Goal: Task Accomplishment & Management: Manage account settings

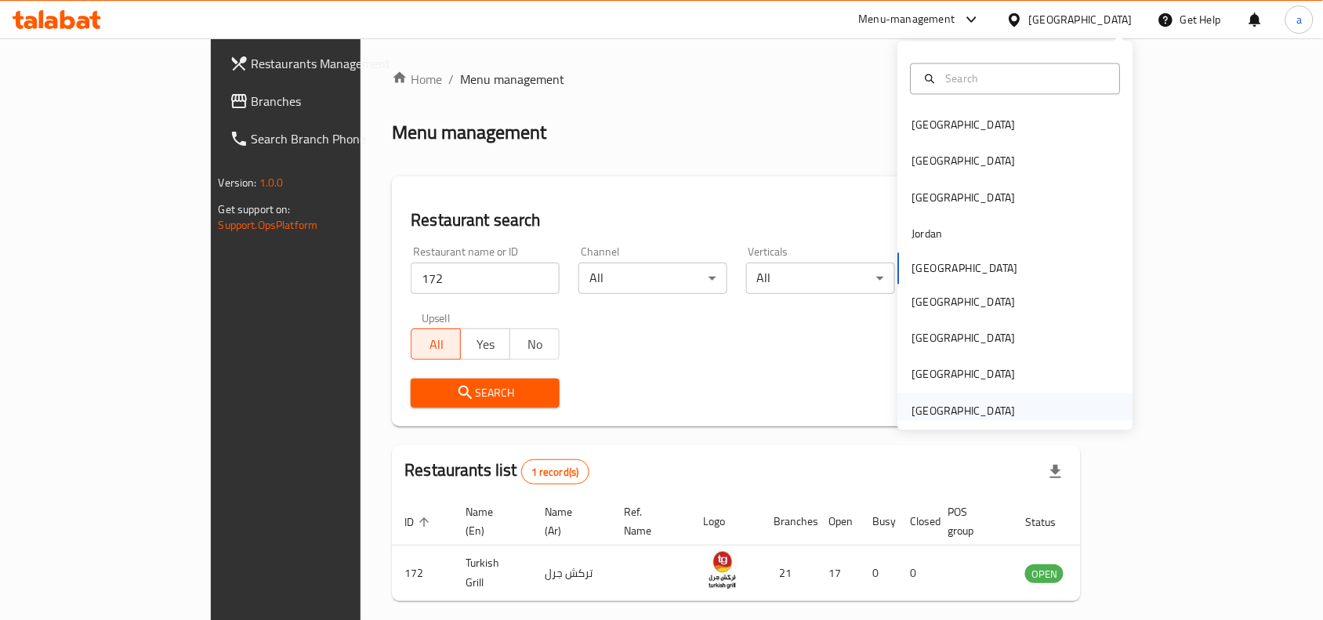
click at [946, 406] on div "United Arab Emirates" at bounding box center [963, 410] width 103 height 17
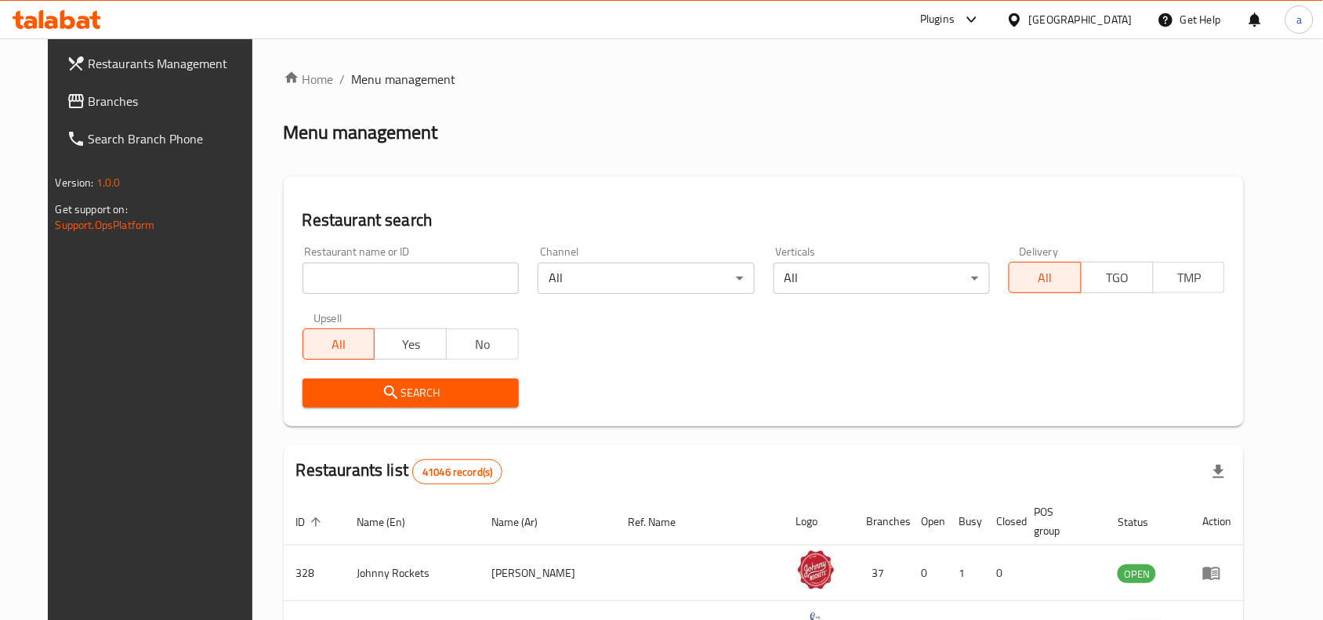
drag, startPoint x: 86, startPoint y: 99, endPoint x: 75, endPoint y: 123, distance: 26.7
click at [89, 99] on span "Branches" at bounding box center [173, 101] width 168 height 19
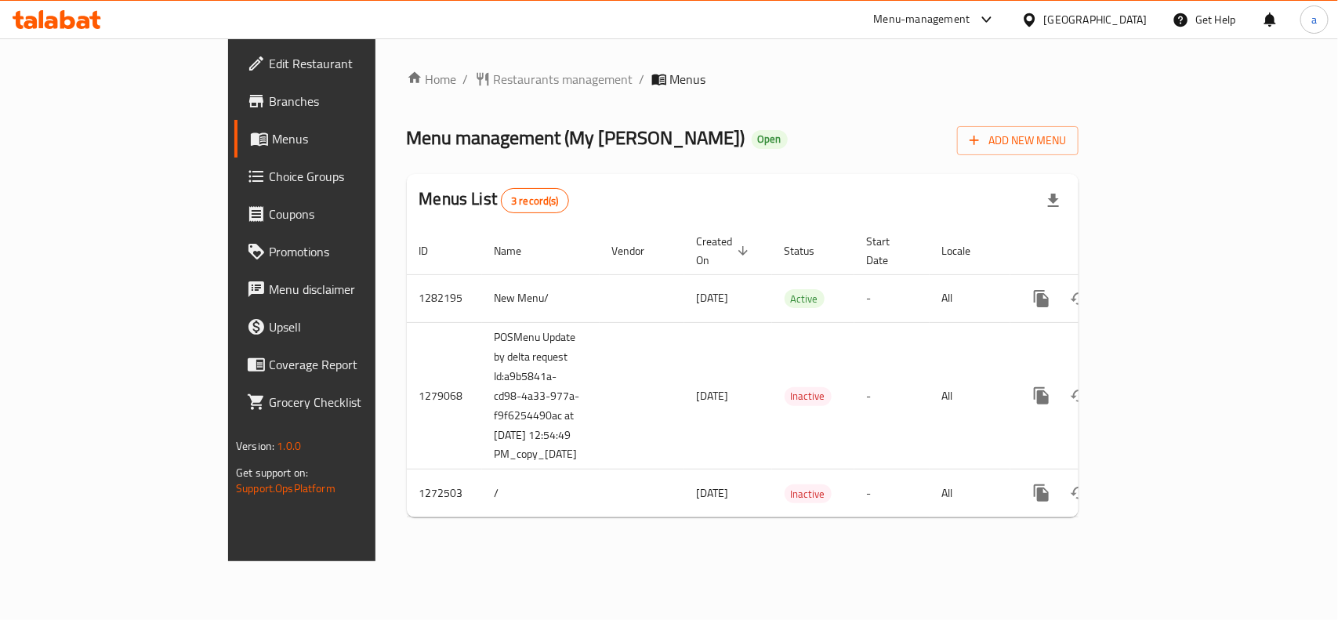
click at [494, 82] on span "Restaurants management" at bounding box center [563, 79] width 139 height 19
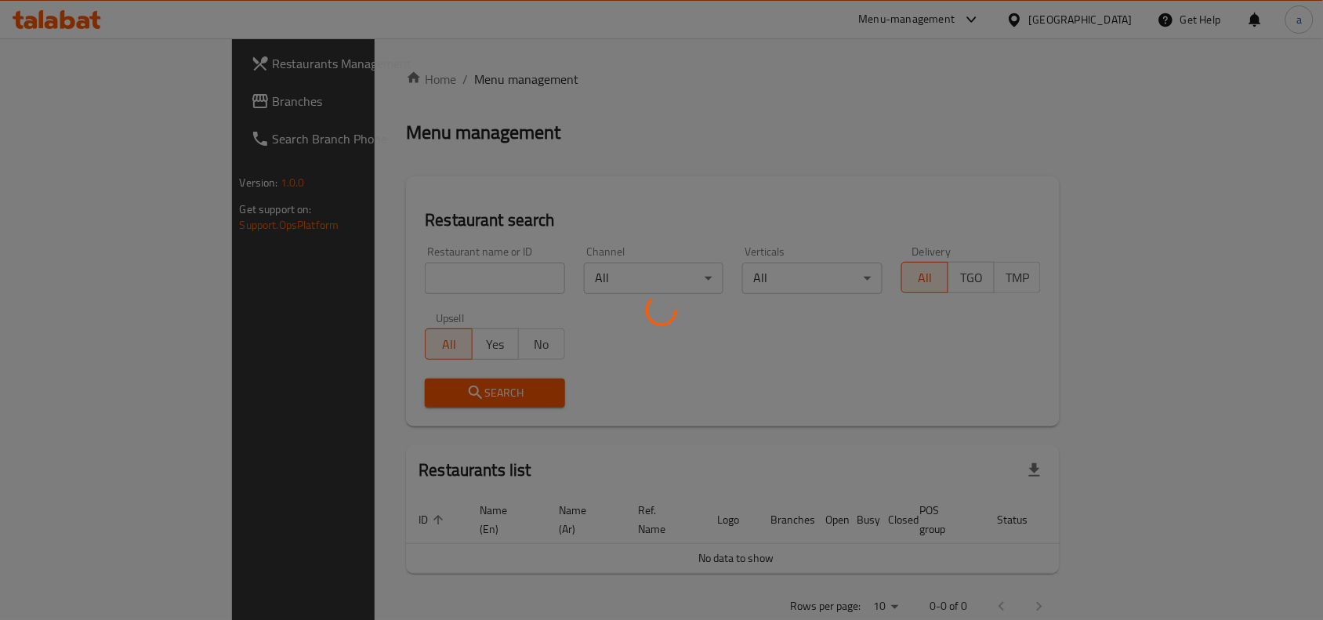
click at [382, 275] on div at bounding box center [661, 310] width 1323 height 620
click at [384, 275] on div at bounding box center [661, 310] width 1323 height 620
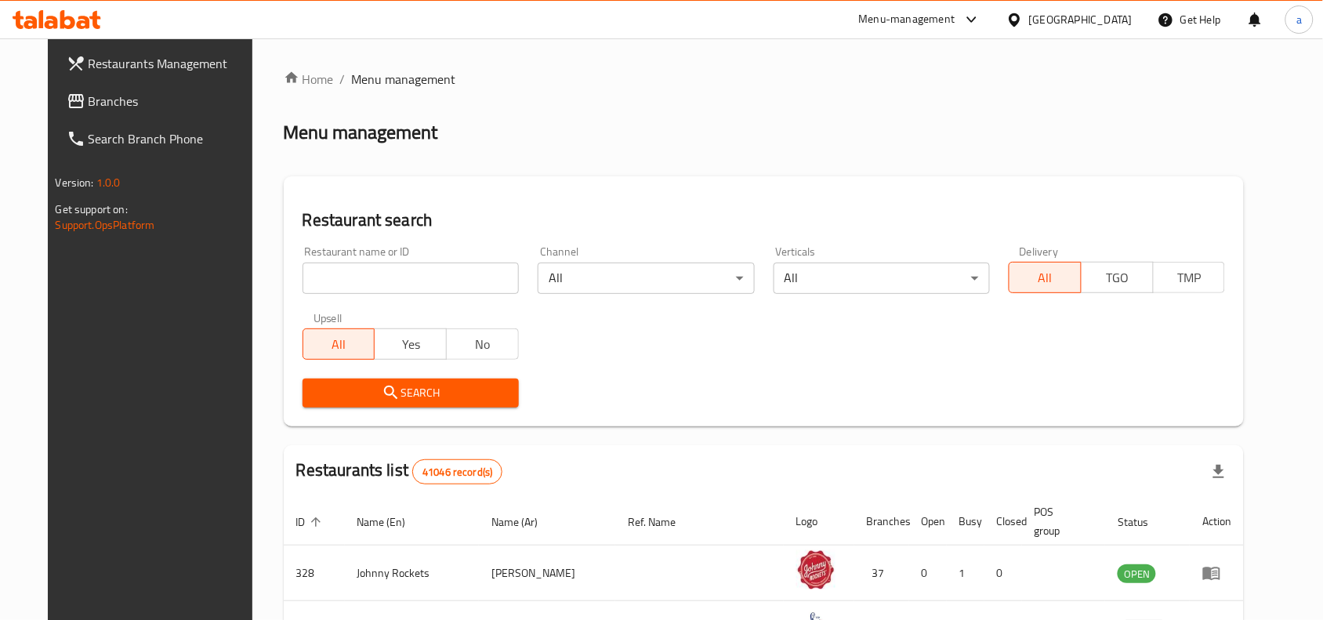
click at [384, 275] on input "search" at bounding box center [411, 278] width 216 height 31
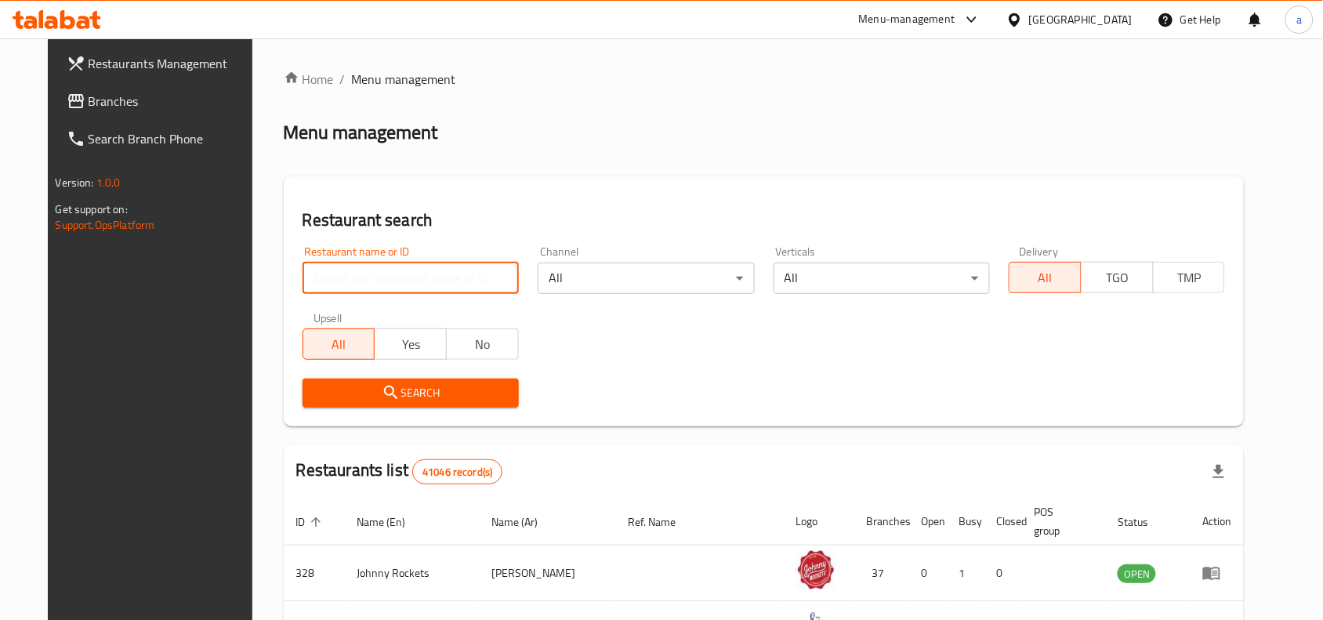
paste input "690310"
type input "690310"
click button "Search" at bounding box center [411, 393] width 216 height 29
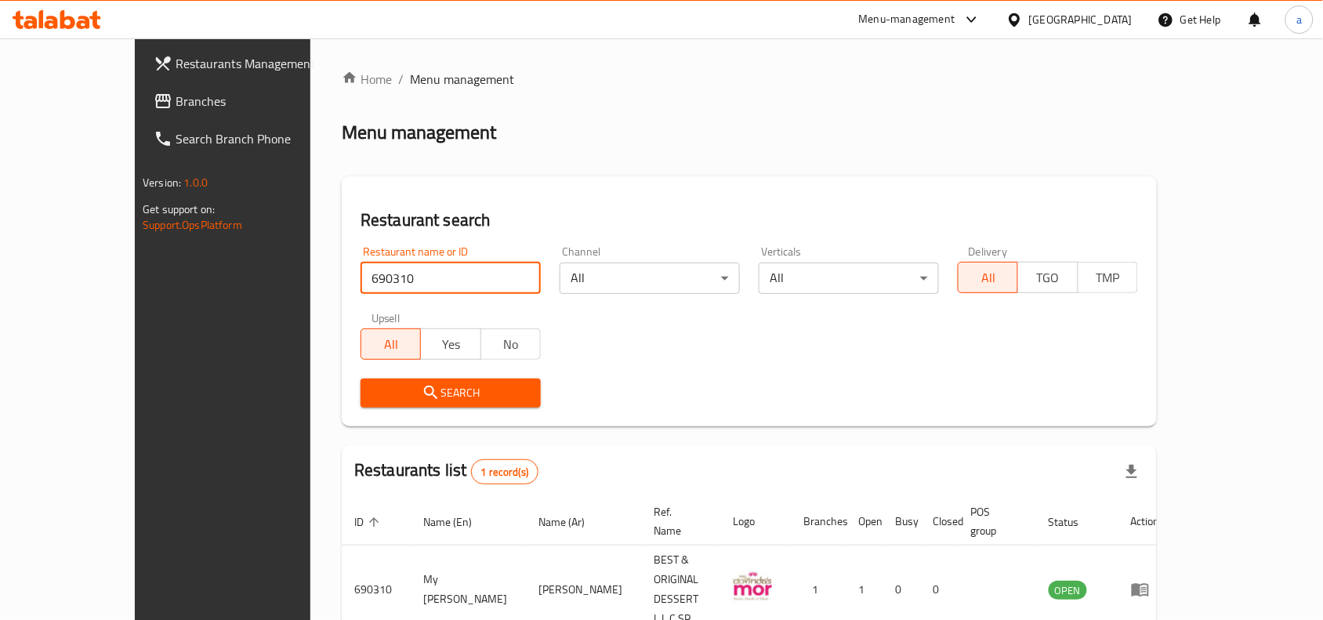
click at [1063, 32] on div "United Arab Emirates" at bounding box center [1069, 20] width 151 height 38
click at [1062, 32] on div "United Arab Emirates" at bounding box center [1069, 20] width 151 height 38
click at [1060, 21] on div "United Arab Emirates" at bounding box center [1080, 19] width 103 height 17
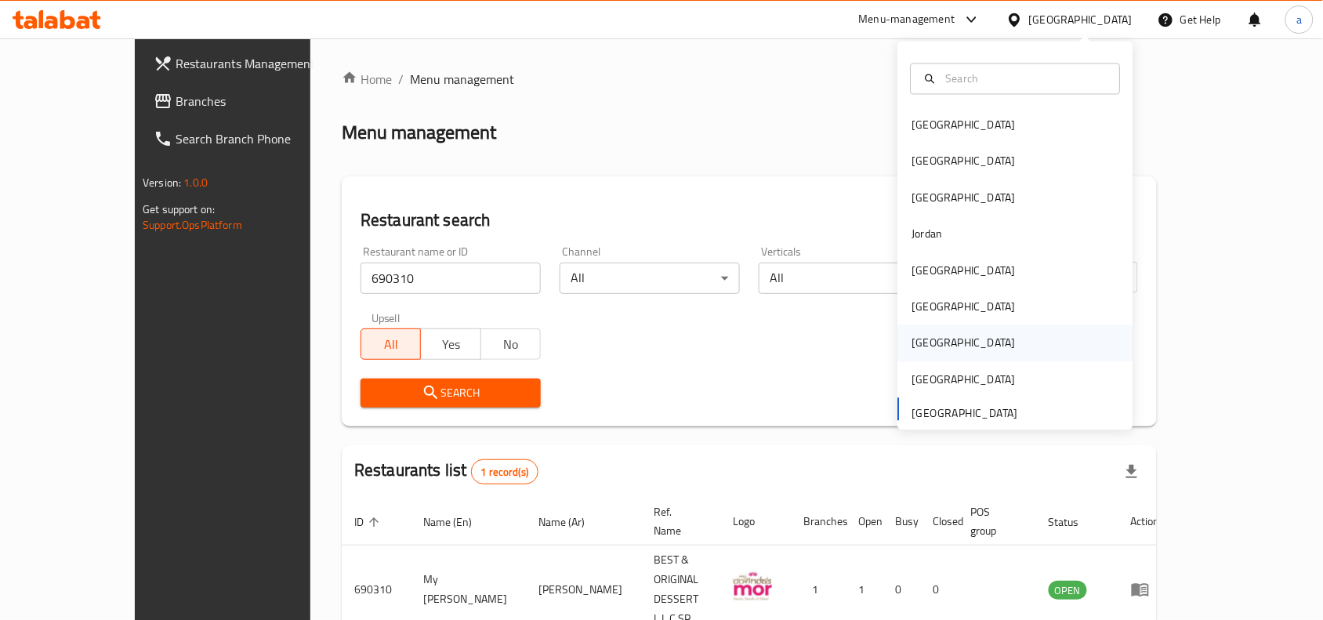
click at [912, 342] on div "[GEOGRAPHIC_DATA]" at bounding box center [963, 343] width 103 height 17
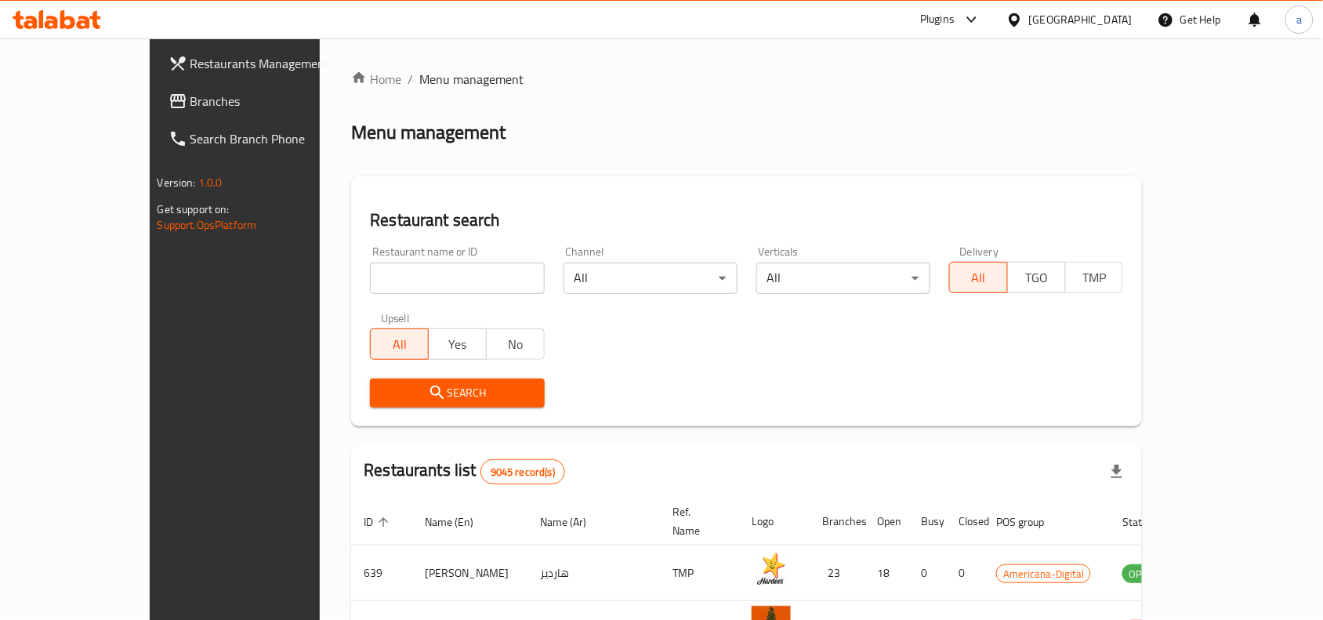
click at [190, 107] on span "Branches" at bounding box center [274, 101] width 168 height 19
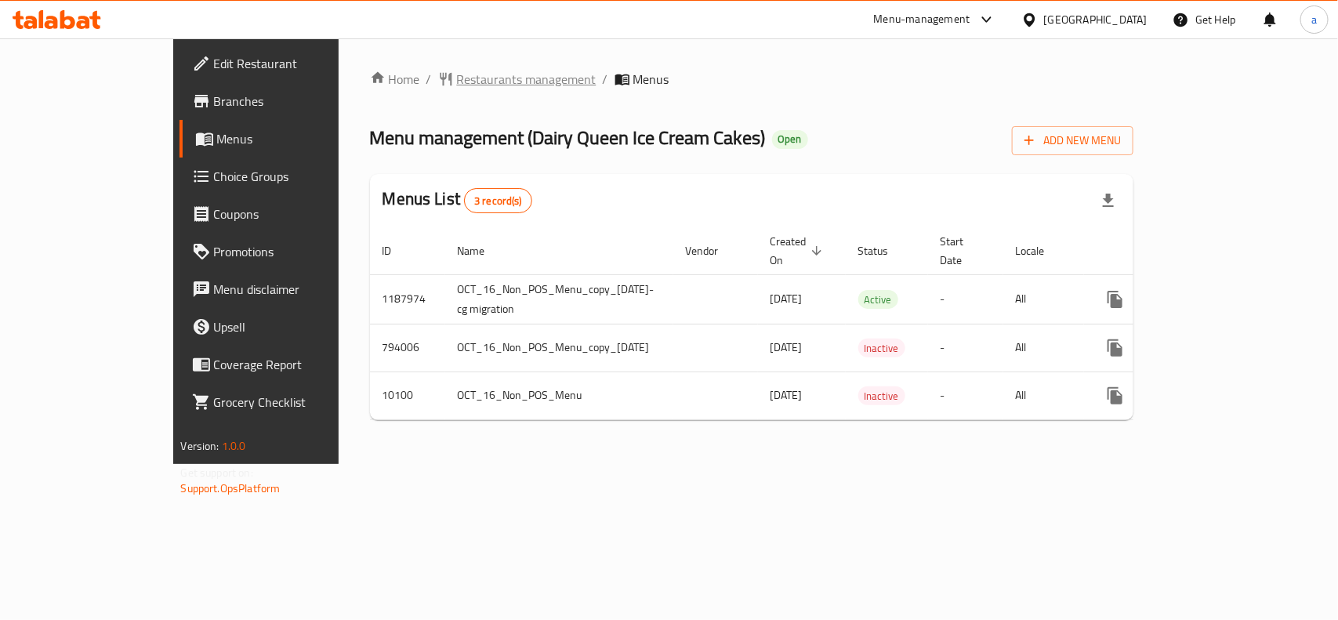
click at [457, 70] on span "Restaurants management" at bounding box center [526, 79] width 139 height 19
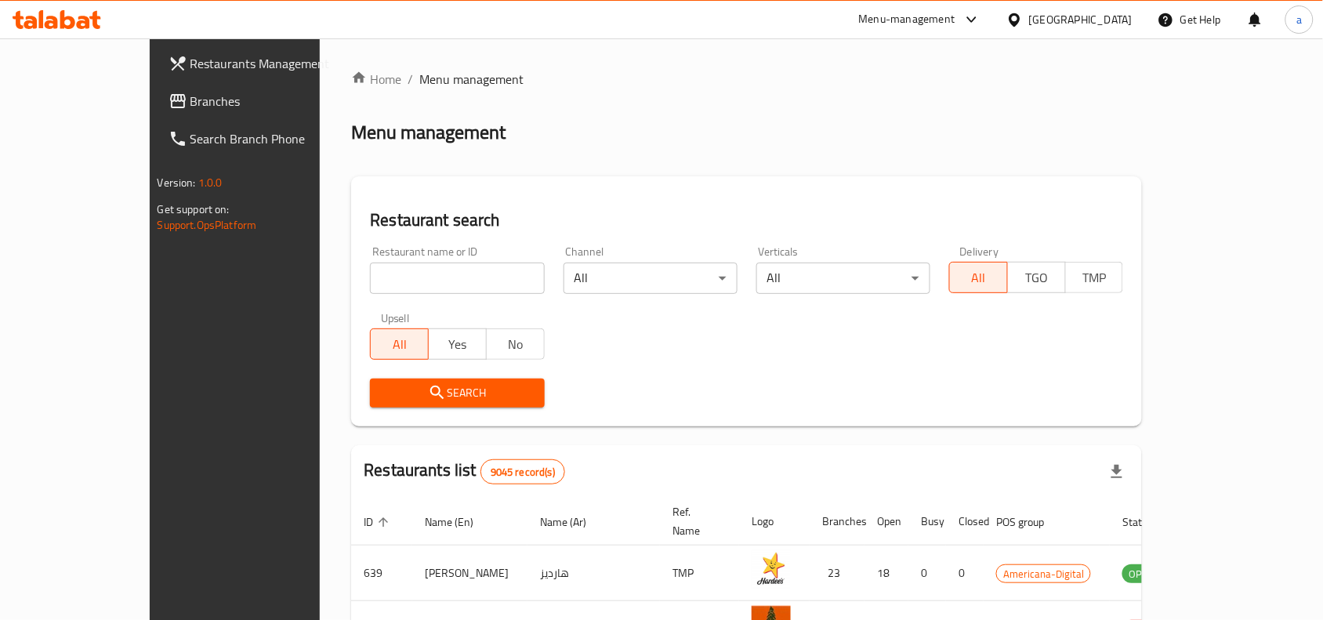
click at [370, 280] on input "search" at bounding box center [457, 278] width 174 height 31
paste input "6042"
type input "6042"
click button "Search" at bounding box center [457, 393] width 174 height 29
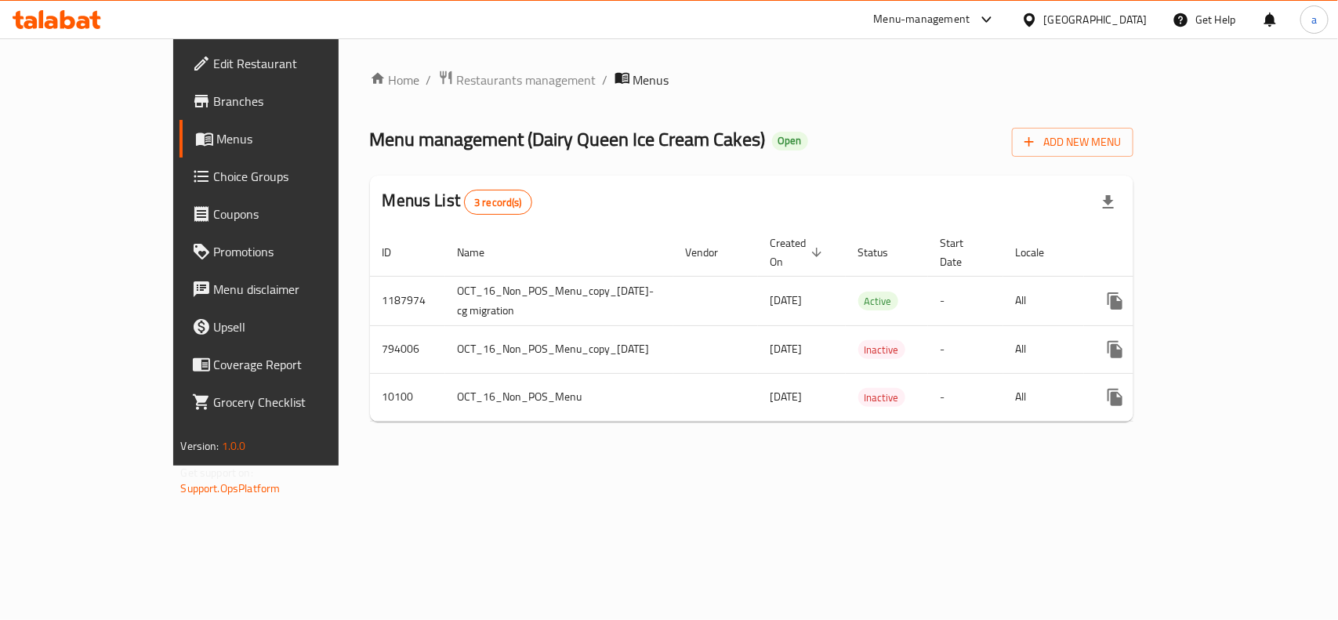
click at [214, 176] on span "Choice Groups" at bounding box center [299, 176] width 170 height 19
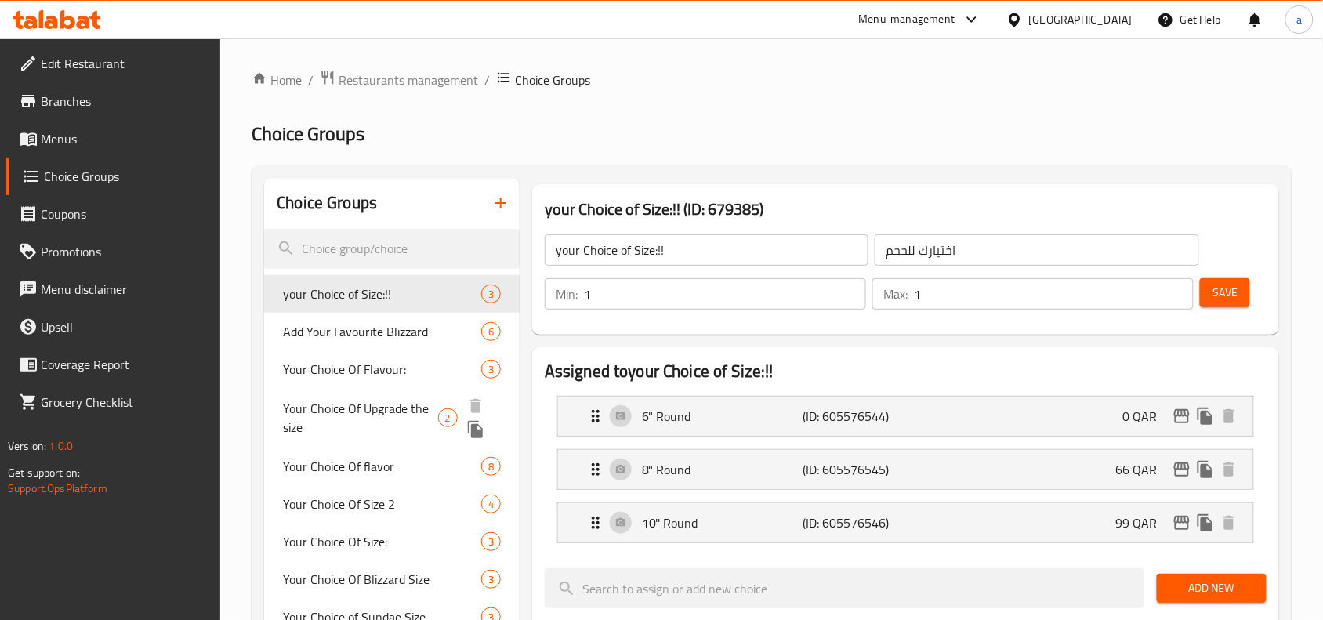
scroll to position [98, 0]
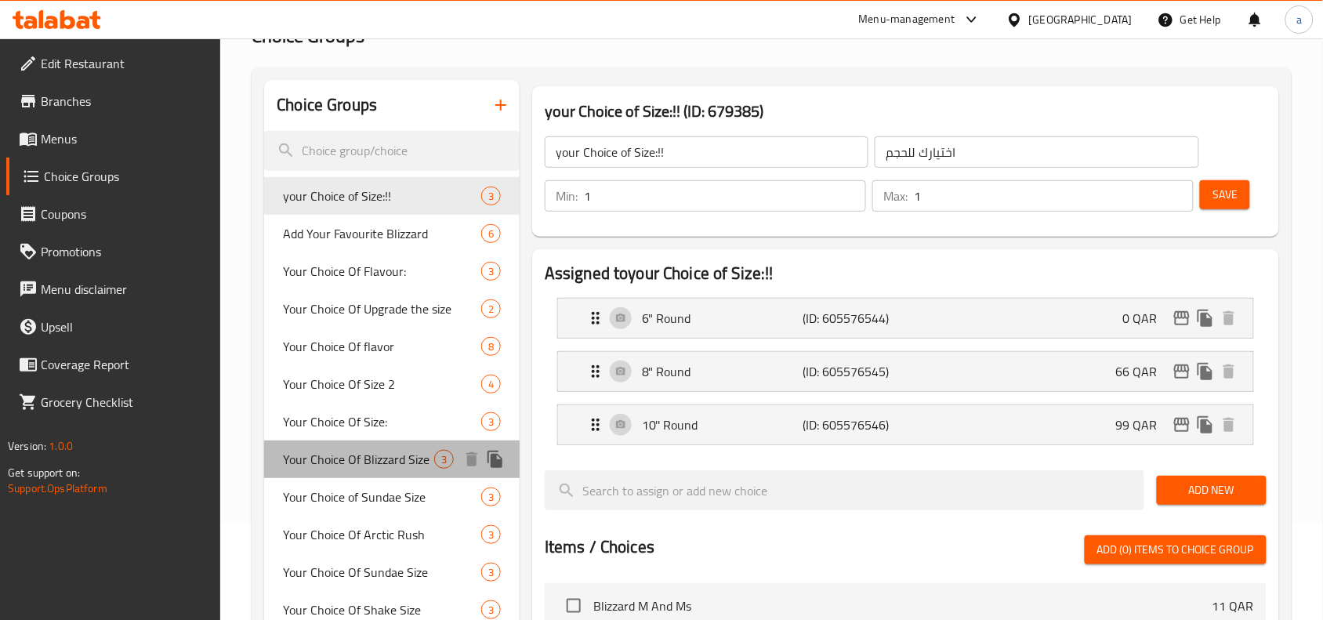
click at [324, 459] on span "Your Choice Of Blizzard Size" at bounding box center [358, 459] width 151 height 19
type input "Your Choice Of Blizzard Size"
type input "اختيارك من [PERSON_NAME]"
